Goal: Download file/media

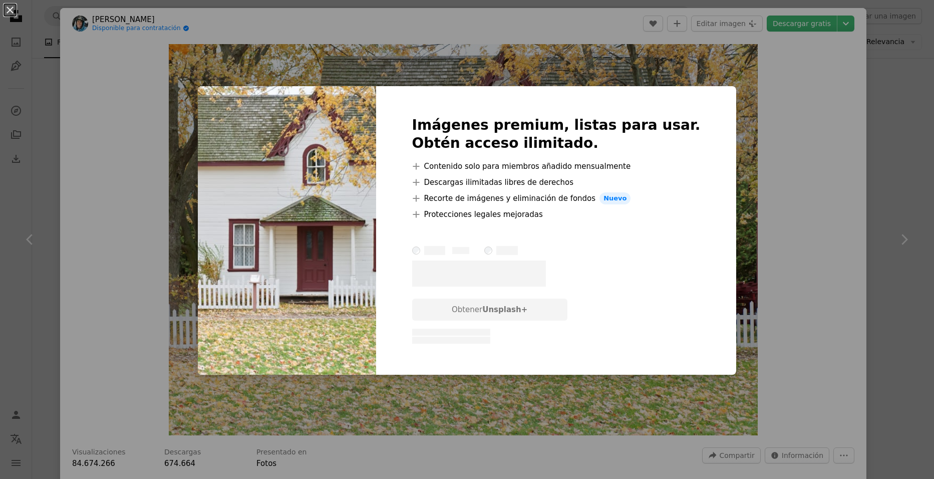
scroll to position [301, 0]
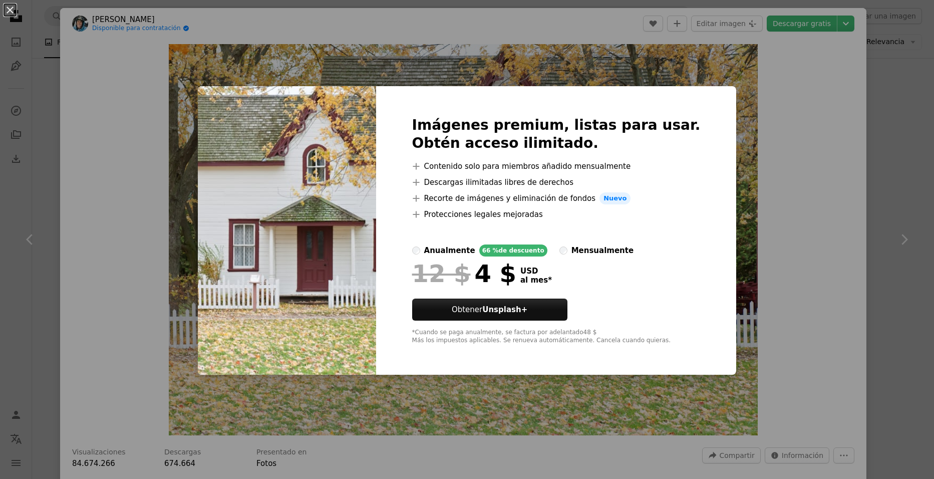
click at [766, 150] on div "An X shape Imágenes premium, listas para usar. Obtén acceso ilimitado. A plus s…" at bounding box center [467, 239] width 934 height 479
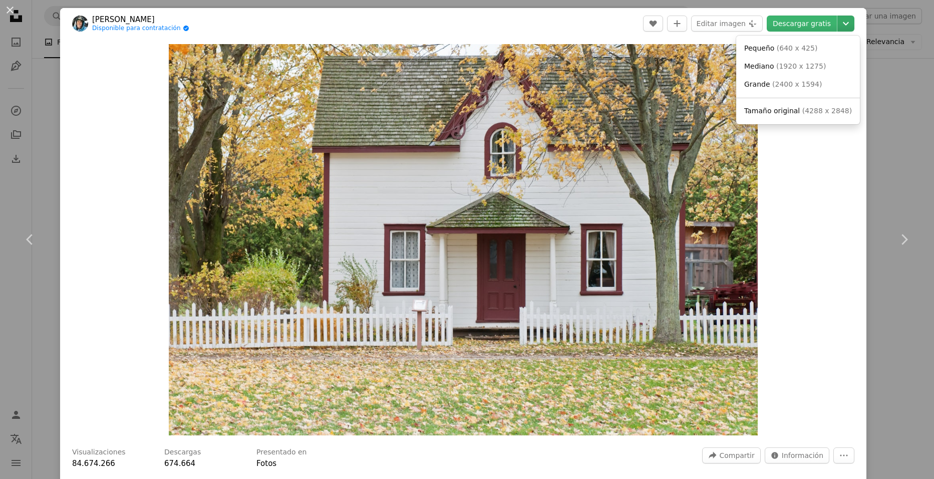
click at [838, 25] on icon "Chevron down" at bounding box center [846, 24] width 16 height 12
click at [803, 72] on link "Mediano ( 1920 x 1275 )" at bounding box center [798, 67] width 116 height 18
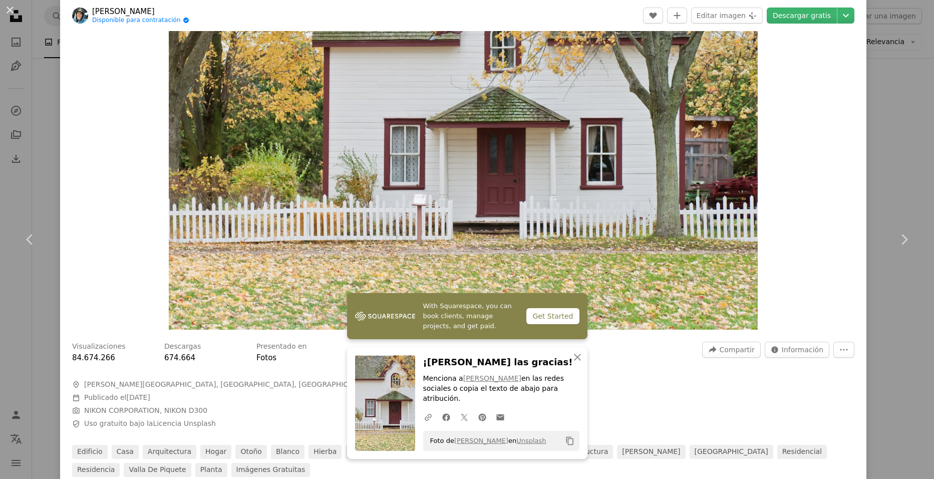
scroll to position [100, 0]
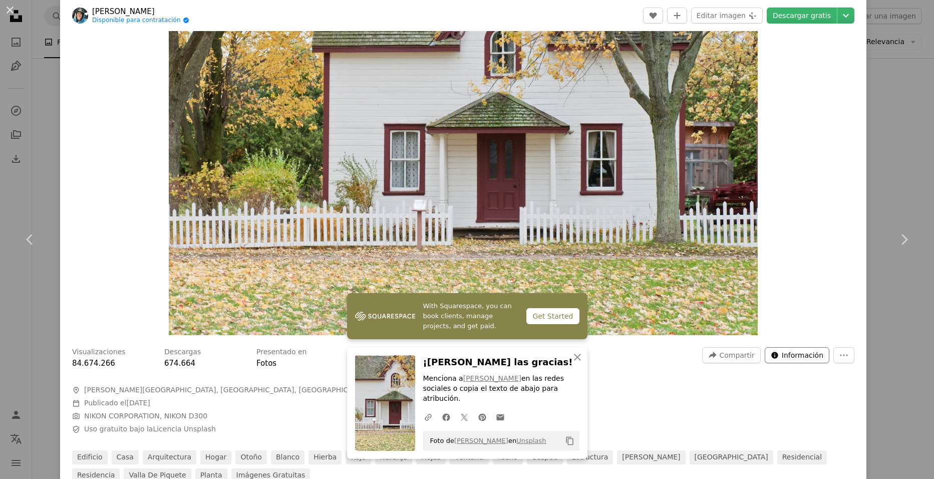
click at [792, 358] on span "Información" at bounding box center [803, 355] width 42 height 15
click at [840, 355] on icon "More Actions" at bounding box center [844, 355] width 9 height 9
click at [815, 357] on dialog "An X shape Chevron left Chevron right With Squarespace, you can book clients, m…" at bounding box center [467, 239] width 934 height 479
drag, startPoint x: 813, startPoint y: 349, endPoint x: 811, endPoint y: 354, distance: 5.2
click at [811, 352] on span "Información" at bounding box center [803, 355] width 42 height 15
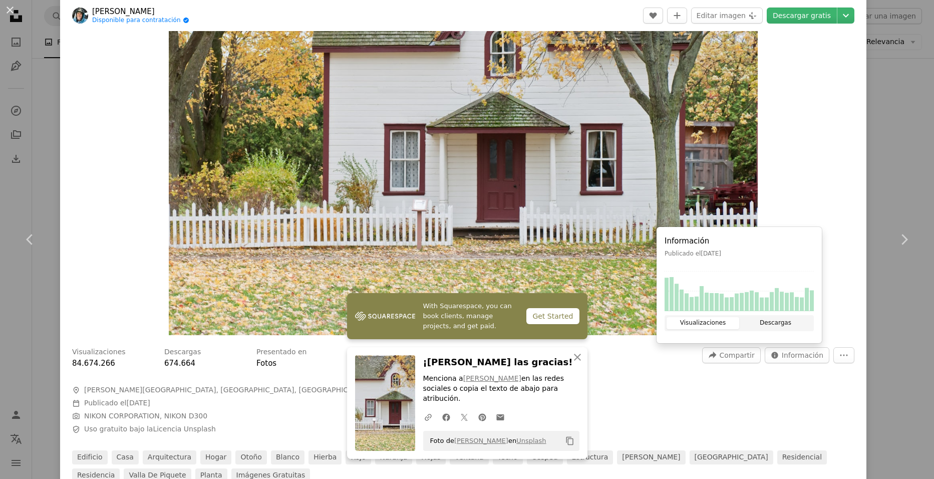
click at [799, 326] on button "Descargas" at bounding box center [775, 323] width 73 height 12
click at [700, 315] on div "Información Publicado el [DATE] Visualizaciones Descargas" at bounding box center [739, 285] width 165 height 116
click at [699, 321] on button "Visualizaciones" at bounding box center [703, 323] width 73 height 12
click at [772, 385] on div "Visualizaciones 84.674.266 Descargas 674.664 Presentado en Fotos A forward-righ…" at bounding box center [463, 411] width 807 height 142
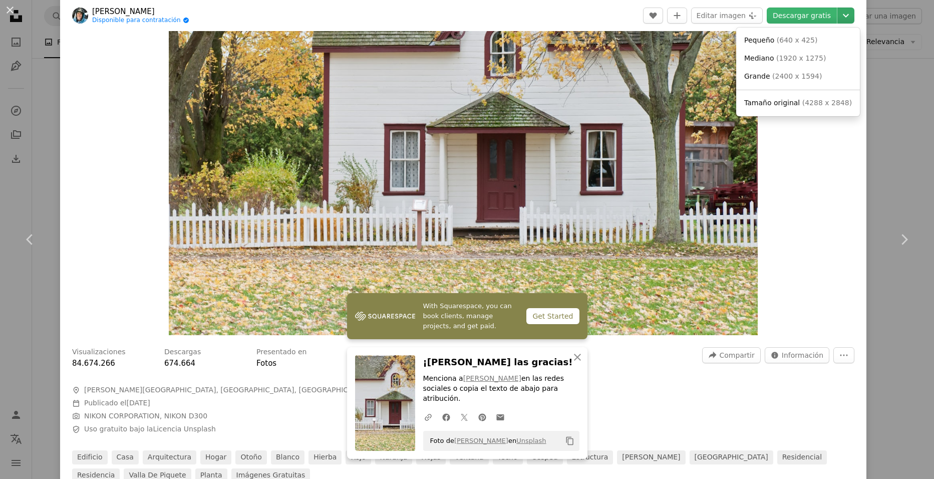
click at [839, 15] on icon "Chevron down" at bounding box center [846, 16] width 16 height 12
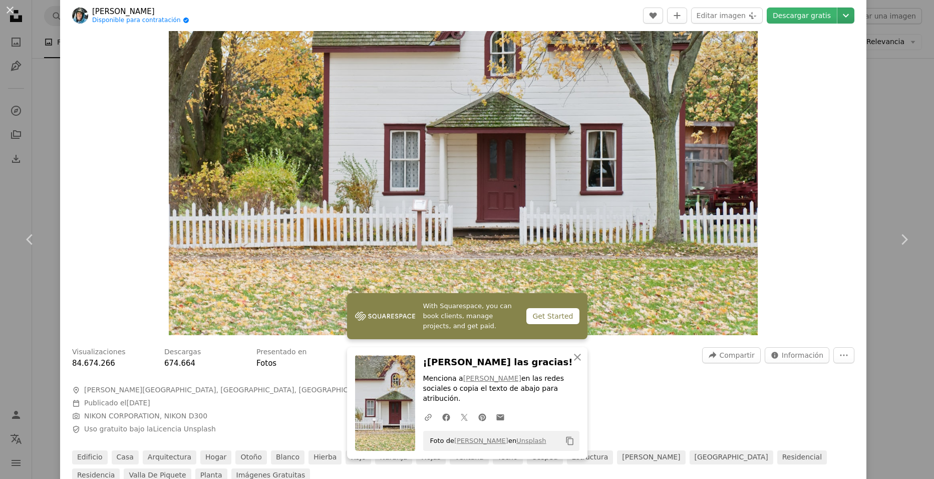
click at [839, 15] on icon "Chevron down" at bounding box center [846, 16] width 16 height 12
click at [734, 18] on button "Editar imagen Plus sign for Unsplash+" at bounding box center [727, 16] width 72 height 16
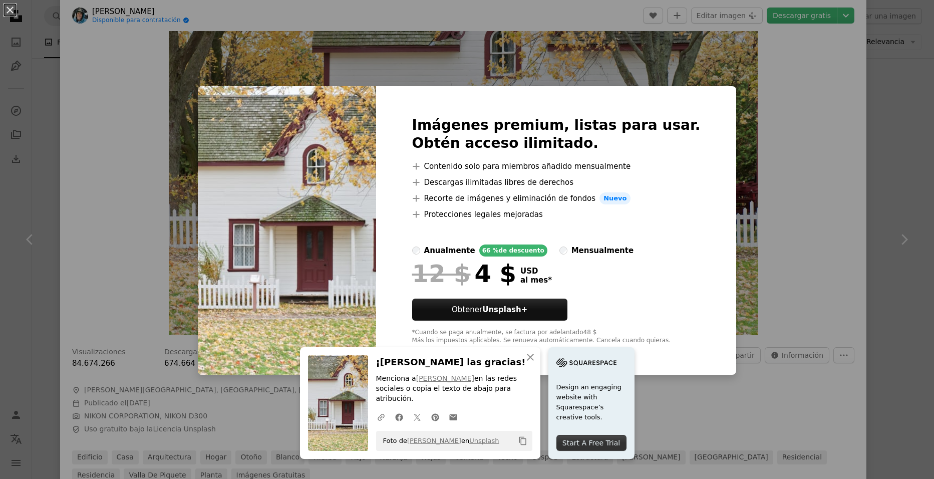
click at [750, 170] on div "An X shape An X shape Cerrar ¡Dale las gracias! Menciona a [PERSON_NAME] en las…" at bounding box center [467, 239] width 934 height 479
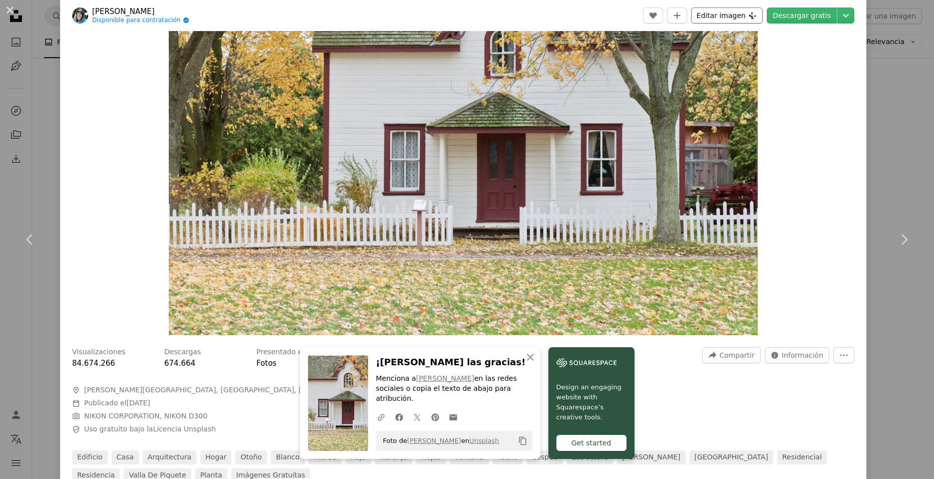
click at [734, 21] on button "Editar imagen Plus sign for Unsplash+" at bounding box center [727, 16] width 72 height 16
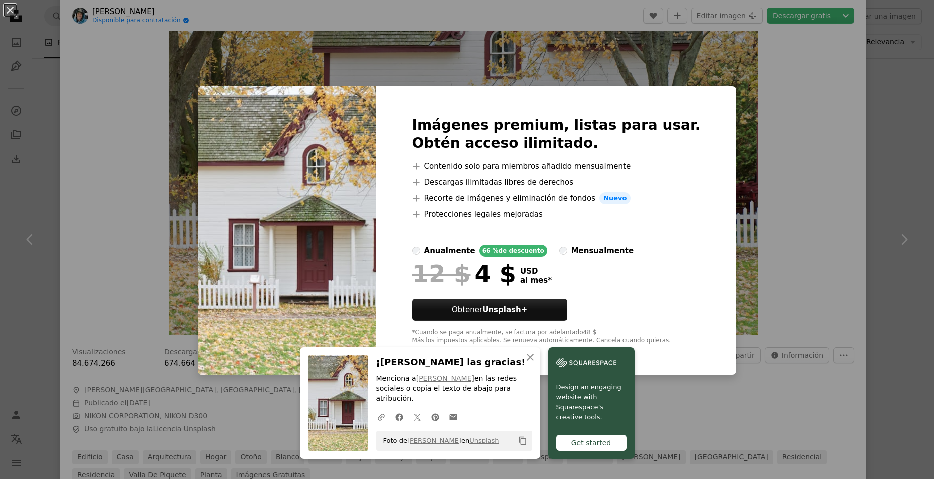
click at [781, 113] on div "An X shape An X shape Cerrar ¡Dale las gracias! Menciona a [PERSON_NAME] en las…" at bounding box center [467, 239] width 934 height 479
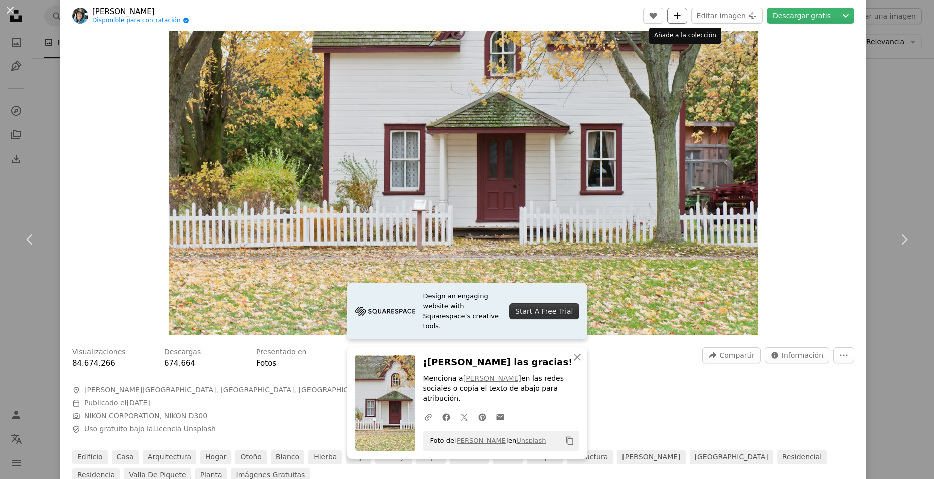
click at [680, 16] on icon "Añade a la colección" at bounding box center [677, 15] width 7 height 7
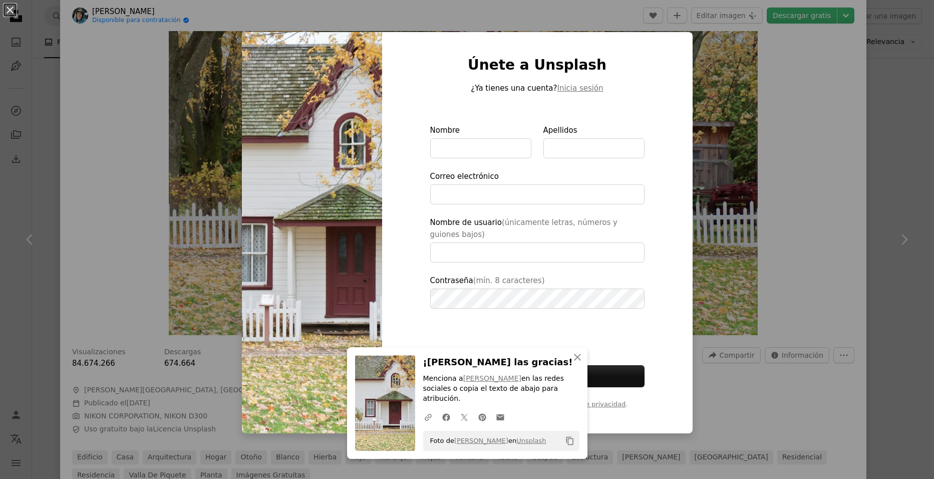
click at [816, 109] on div "An X shape An X shape Cerrar ¡Dale las gracias! Menciona a [PERSON_NAME] en las…" at bounding box center [467, 239] width 934 height 479
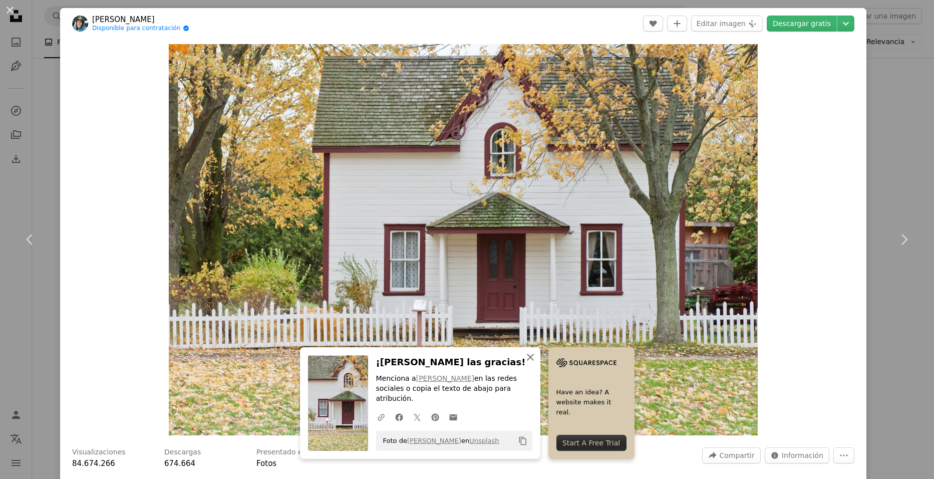
click at [537, 363] on icon "An X shape" at bounding box center [531, 357] width 12 height 12
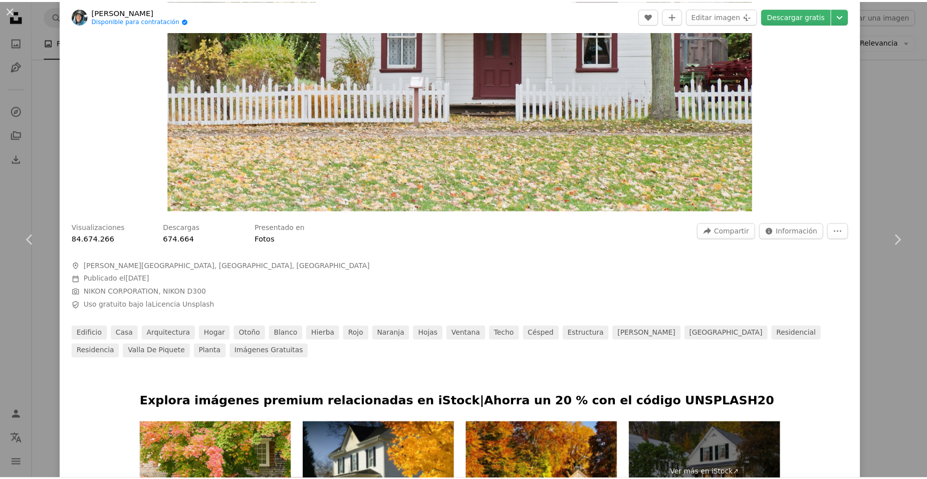
scroll to position [200, 0]
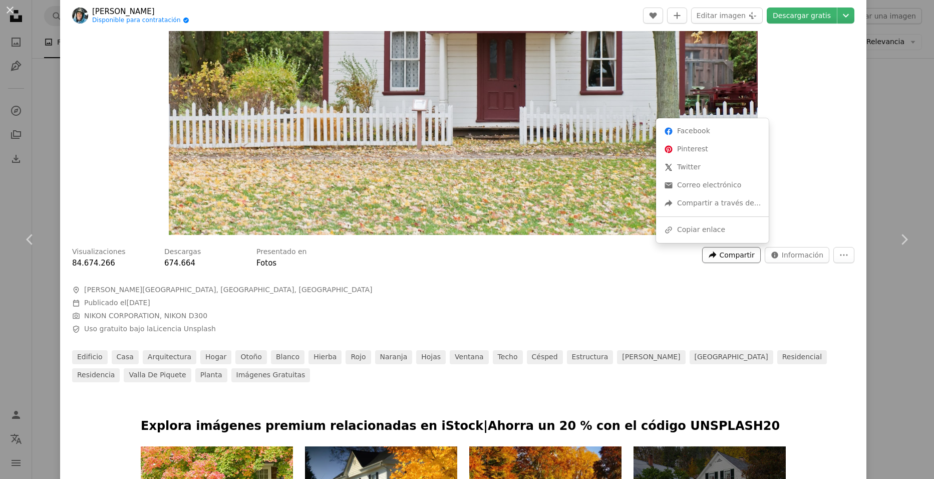
click at [746, 256] on span "Compartir" at bounding box center [736, 254] width 35 height 15
click at [716, 207] on div "A forward-right arrow Compartir a través de..." at bounding box center [712, 203] width 105 height 18
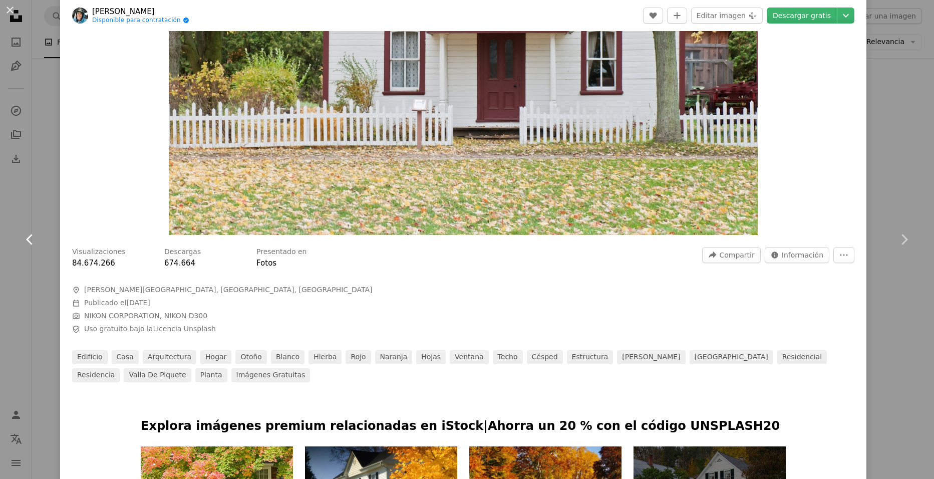
click at [38, 196] on dialog "An X shape Chevron left Chevron right [PERSON_NAME] Disponible para contratació…" at bounding box center [467, 239] width 934 height 479
click at [39, 159] on div "An X shape Chevron left Chevron right [PERSON_NAME] Disponible para contratació…" at bounding box center [467, 239] width 934 height 479
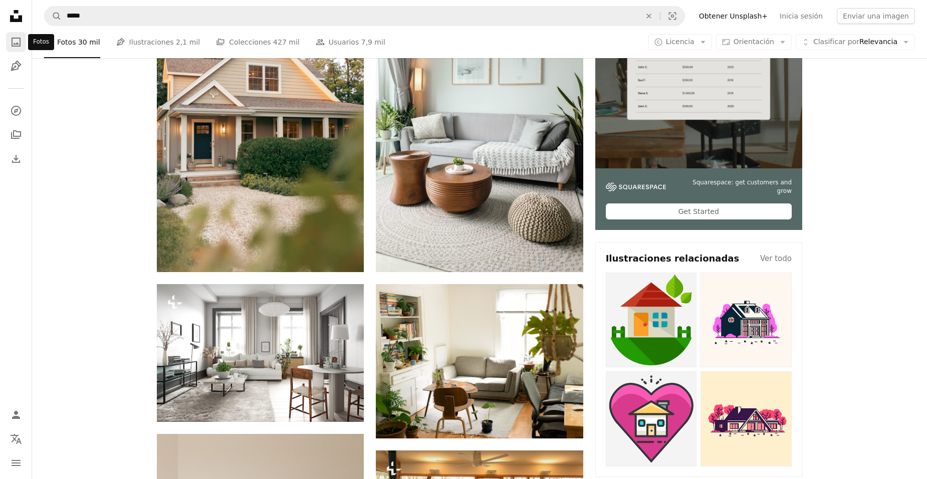
click at [21, 50] on link "A photo" at bounding box center [16, 42] width 20 height 20
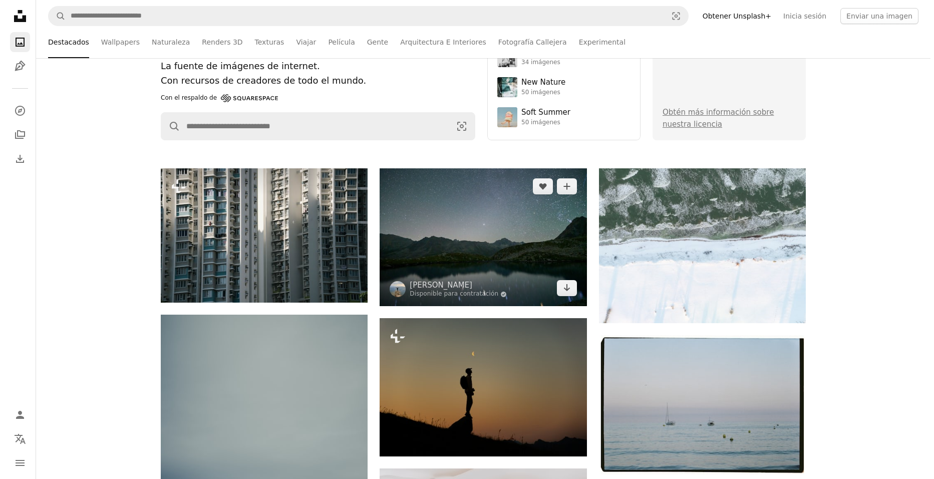
scroll to position [100, 0]
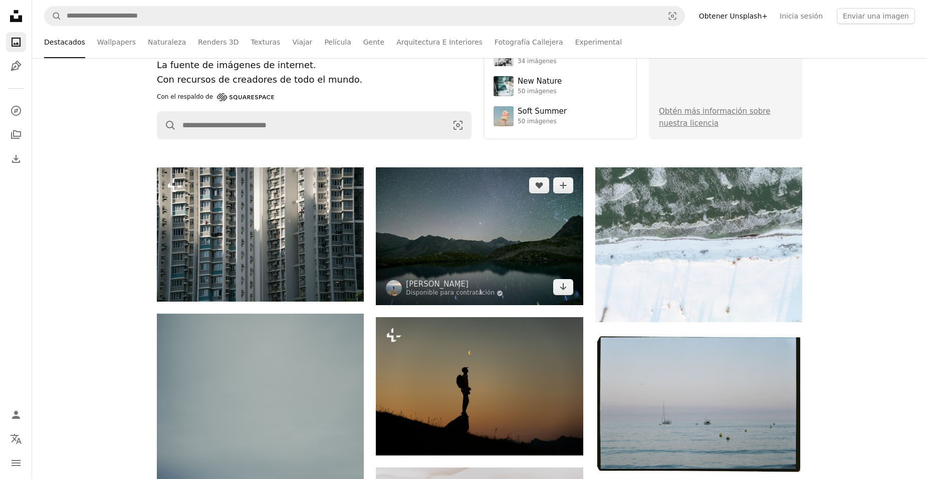
click at [440, 244] on img at bounding box center [479, 236] width 207 height 138
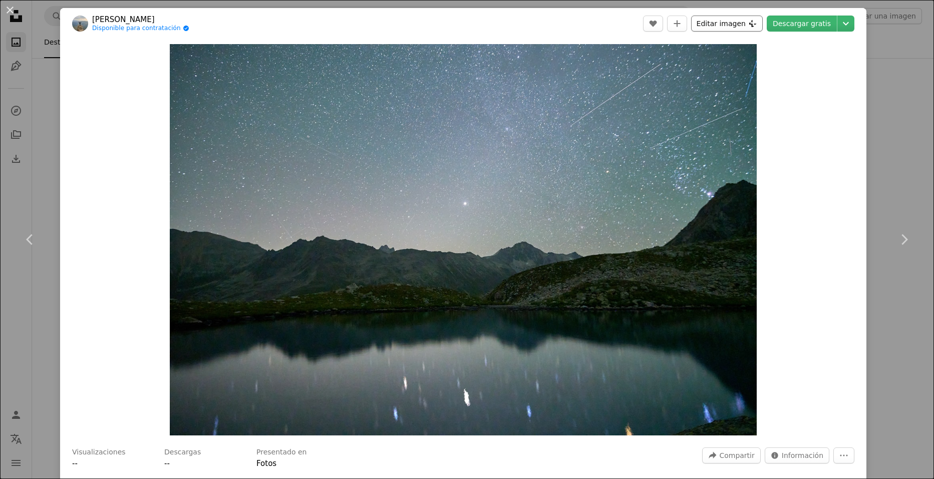
click at [734, 27] on button "Editar imagen Plus sign for Unsplash+" at bounding box center [727, 24] width 72 height 16
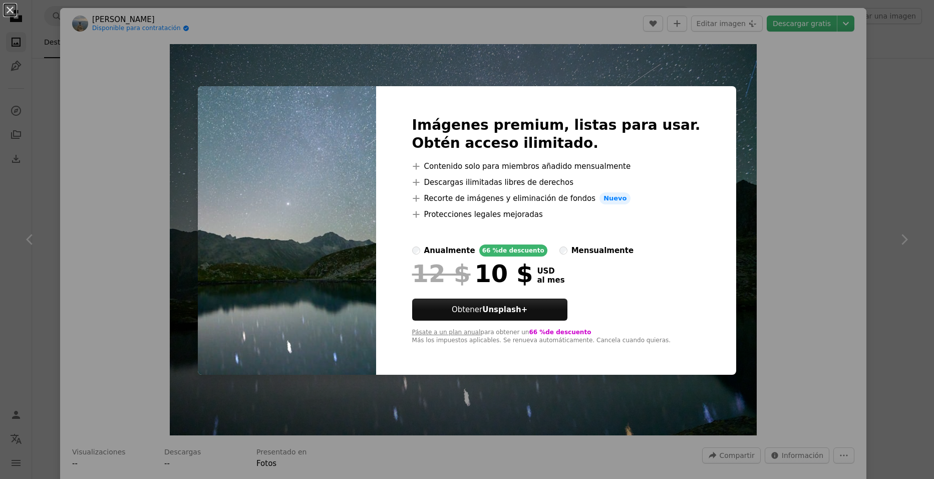
click at [128, 154] on div "An X shape Imágenes premium, listas para usar. Obtén acceso ilimitado. A plus s…" at bounding box center [467, 239] width 934 height 479
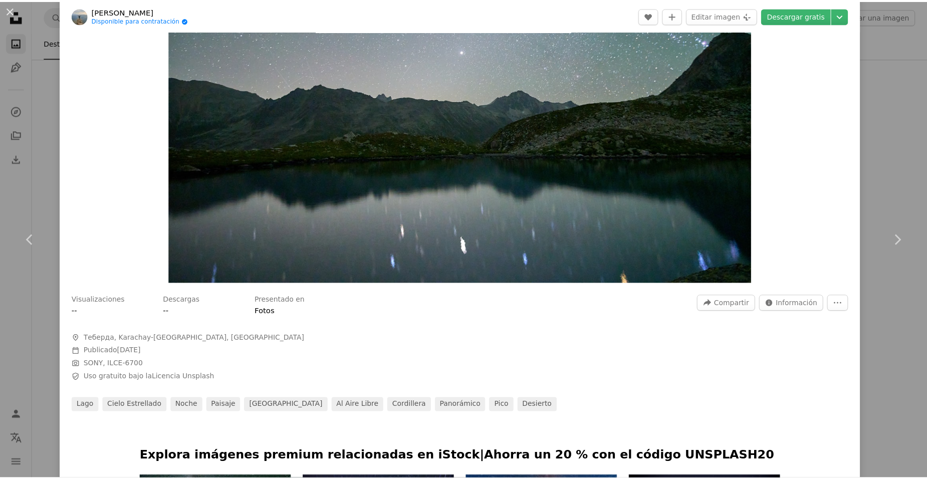
scroll to position [62, 0]
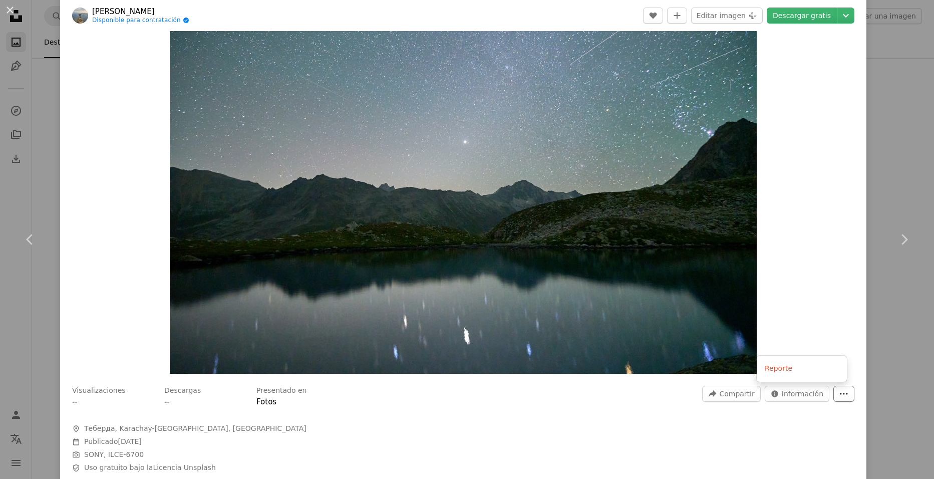
click at [837, 388] on button "More Actions" at bounding box center [844, 394] width 21 height 16
click at [811, 393] on dialog "An X shape Chevron left Chevron right [PERSON_NAME] Disponible para contratació…" at bounding box center [467, 239] width 934 height 479
click at [807, 393] on span "Información" at bounding box center [803, 393] width 42 height 15
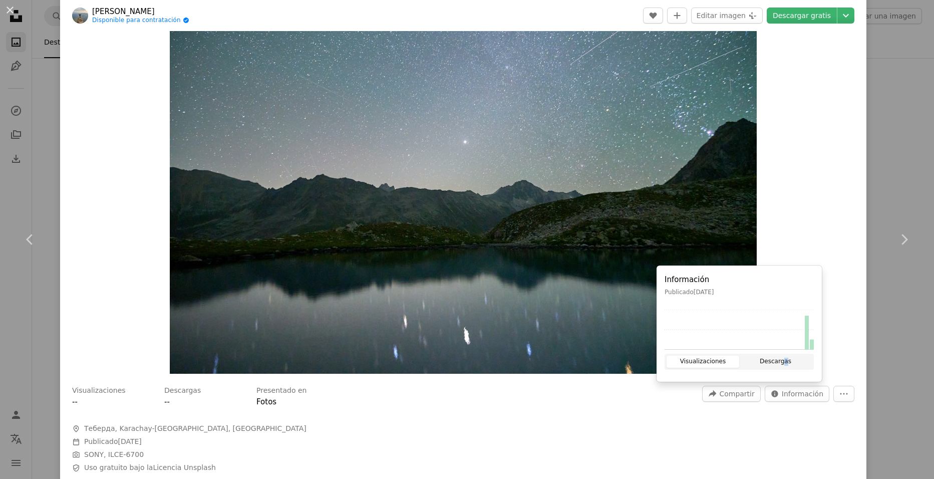
click at [785, 362] on button "Descargas" at bounding box center [775, 362] width 73 height 12
drag, startPoint x: 785, startPoint y: 362, endPoint x: 724, endPoint y: 321, distance: 73.2
click at [722, 319] on rect at bounding box center [721, 330] width 5 height 40
click at [897, 134] on div "An X shape Chevron left Chevron right [PERSON_NAME] Disponible para contratació…" at bounding box center [467, 239] width 934 height 479
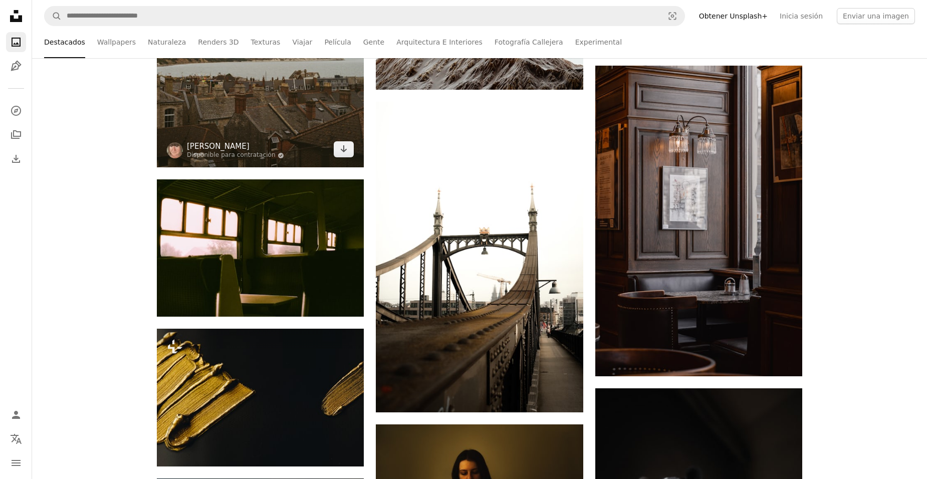
scroll to position [7715, 0]
